Goal: Task Accomplishment & Management: Complete application form

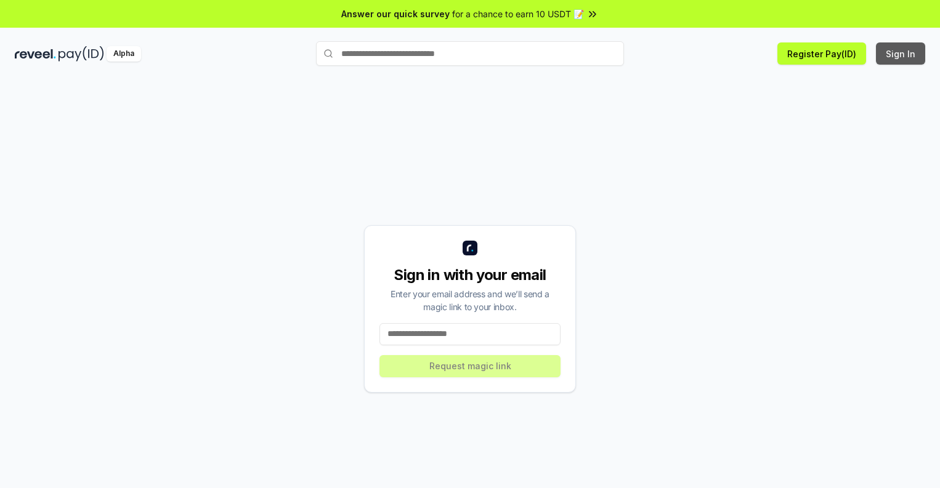
click at [901, 54] on button "Sign In" at bounding box center [900, 53] width 49 height 22
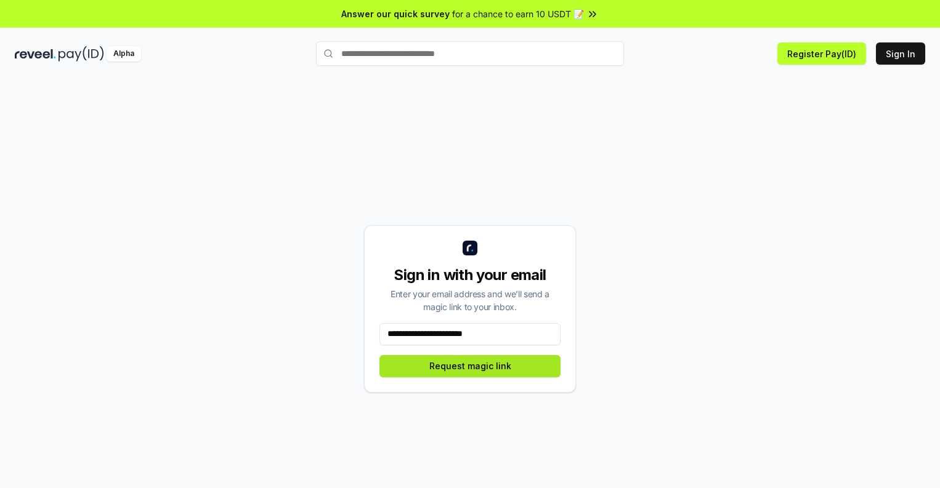
type input "**********"
click at [470, 366] on button "Request magic link" at bounding box center [469, 366] width 181 height 22
